Goal: Task Accomplishment & Management: Manage account settings

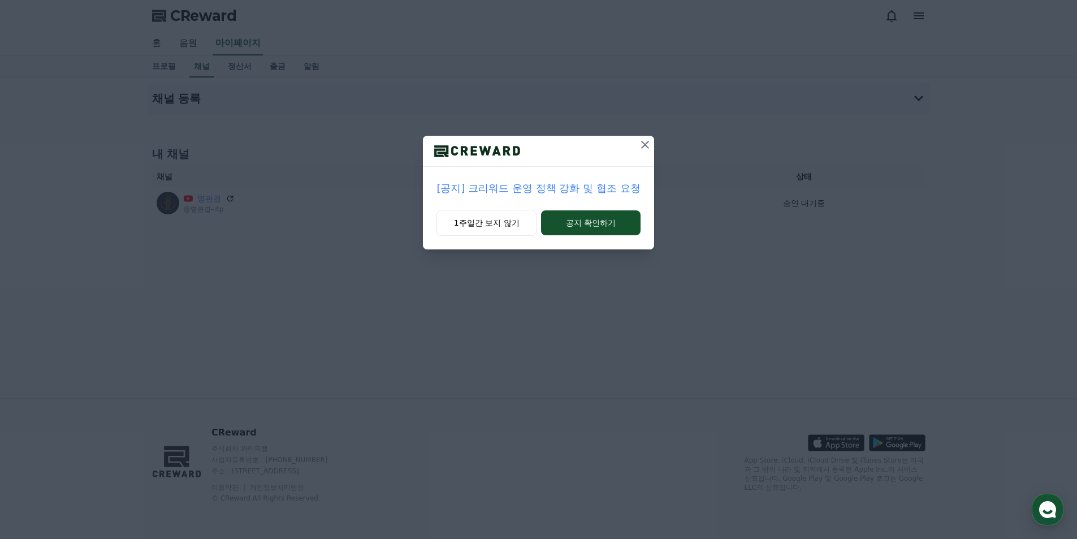
drag, startPoint x: 641, startPoint y: 146, endPoint x: 647, endPoint y: 94, distance: 52.8
click at [641, 147] on icon at bounding box center [645, 145] width 14 height 14
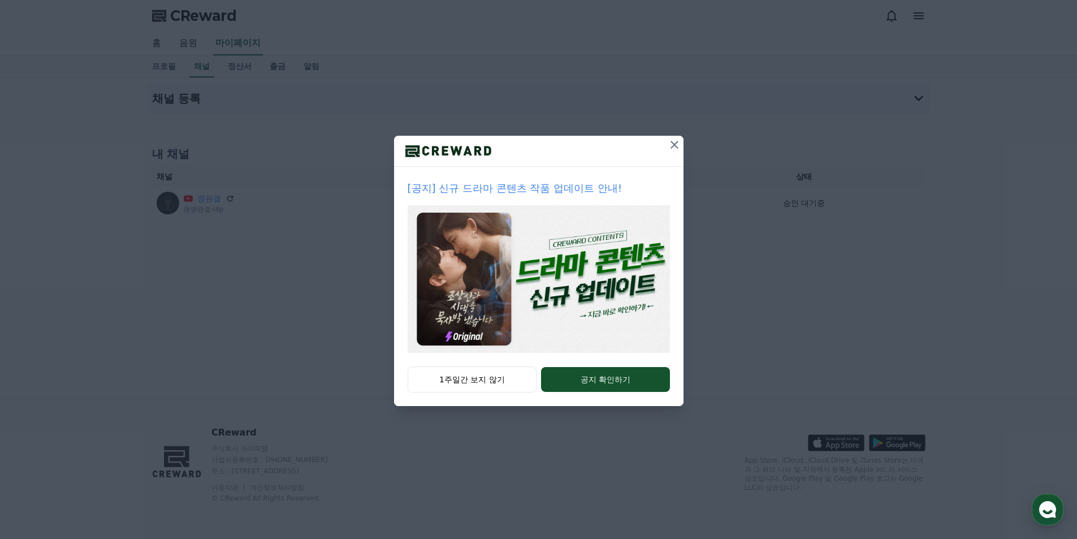
click at [675, 149] on icon at bounding box center [674, 145] width 14 height 14
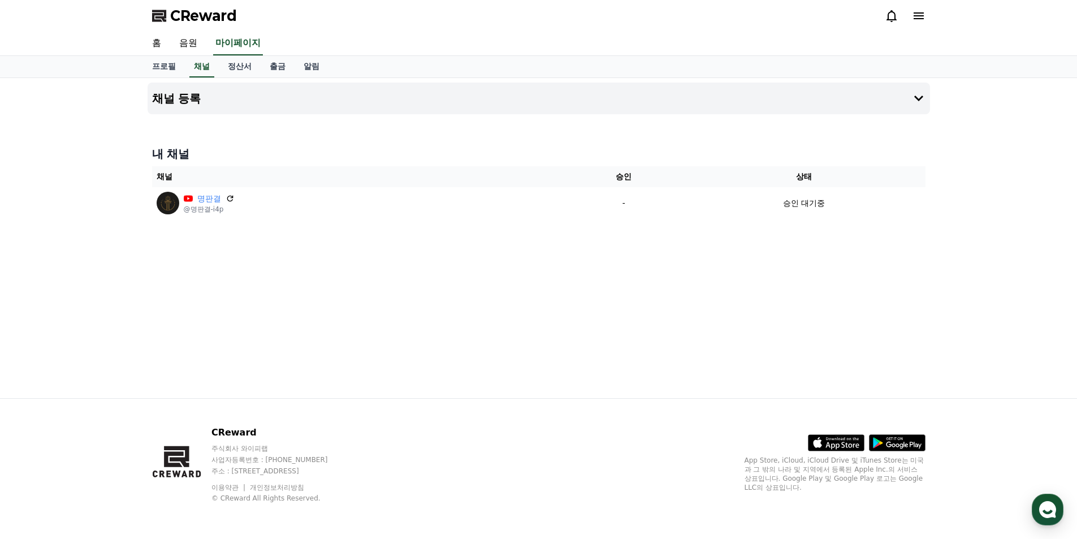
click at [948, 263] on div "채널 등록 내 채널 채널 승인 상태 명판결 @명판결-i4p - 승인 대기중" at bounding box center [538, 238] width 1077 height 320
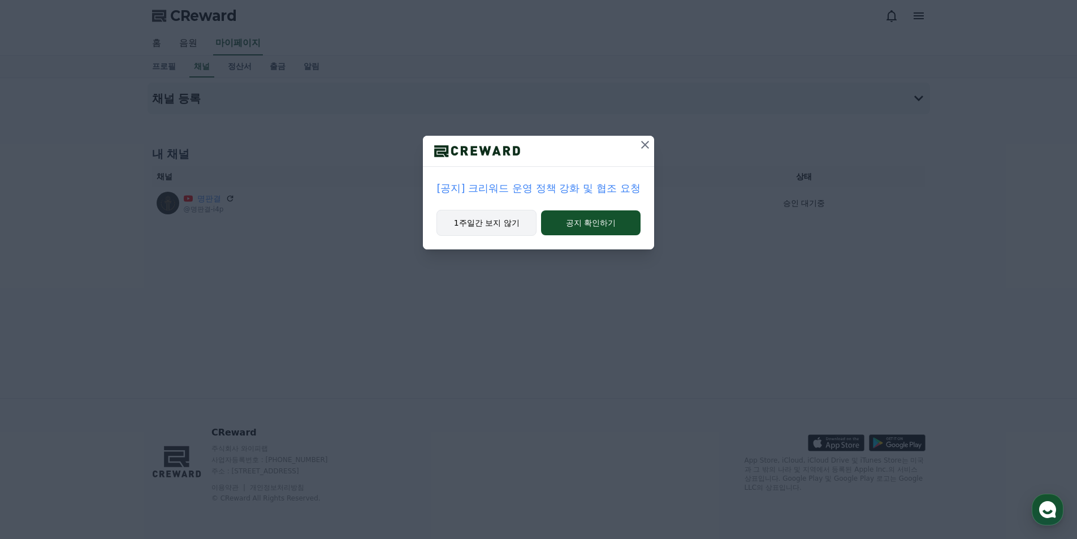
click at [510, 218] on button "1주일간 보지 않기" at bounding box center [486, 223] width 100 height 26
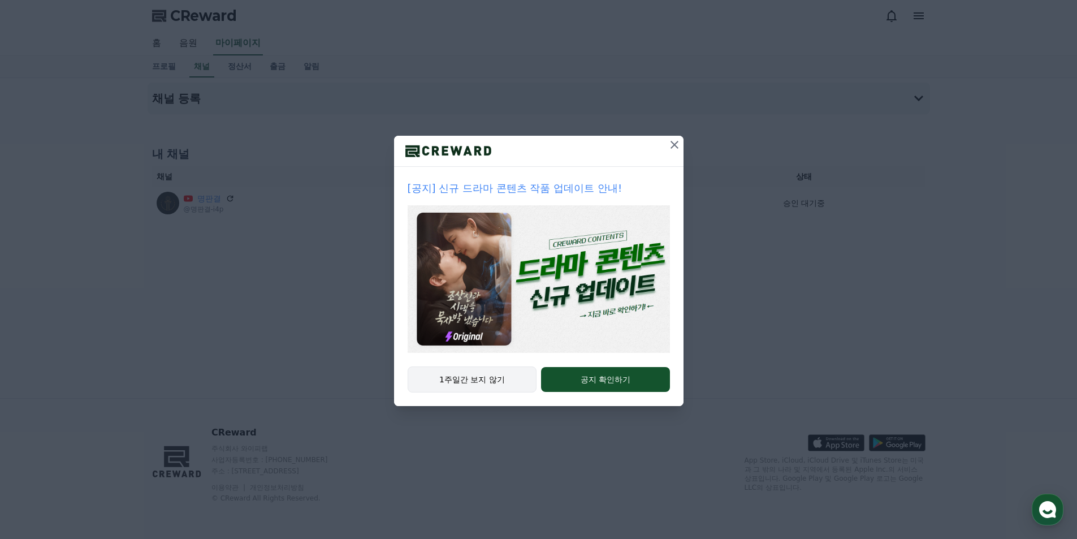
click at [484, 380] on button "1주일간 보지 않기" at bounding box center [471, 379] width 129 height 26
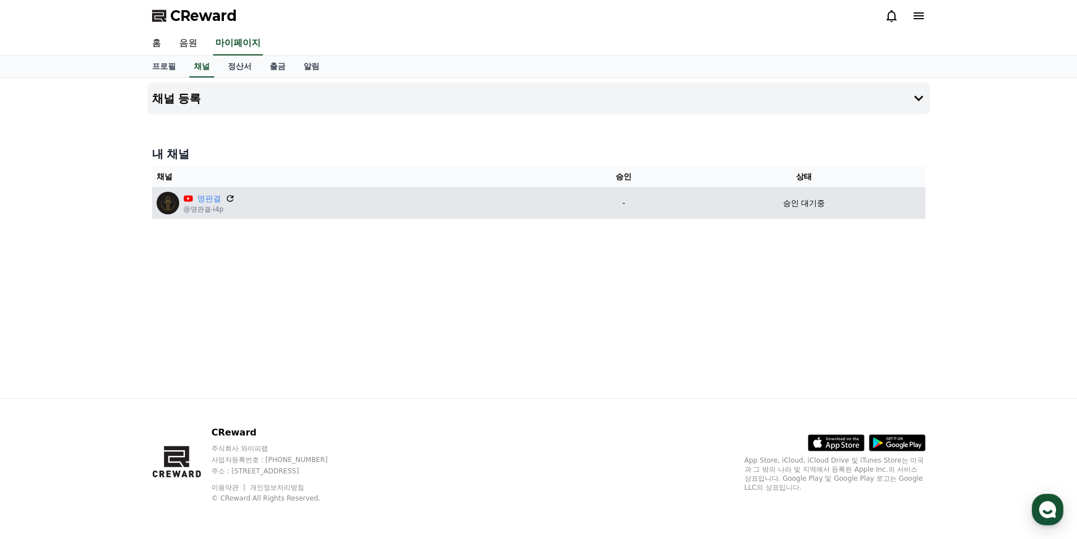
click at [232, 196] on icon at bounding box center [230, 198] width 10 height 10
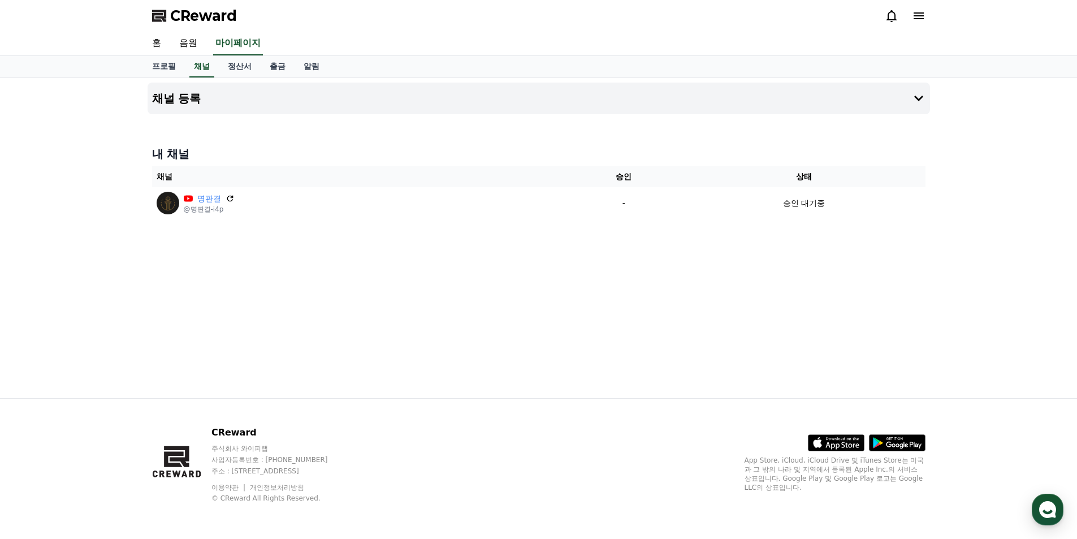
click at [821, 303] on div "채널 등록 내 채널 채널 승인 상태 명판결 @명판결-i4p - 승인 대기중" at bounding box center [538, 238] width 791 height 320
